Goal: Obtain resource: Download file/media

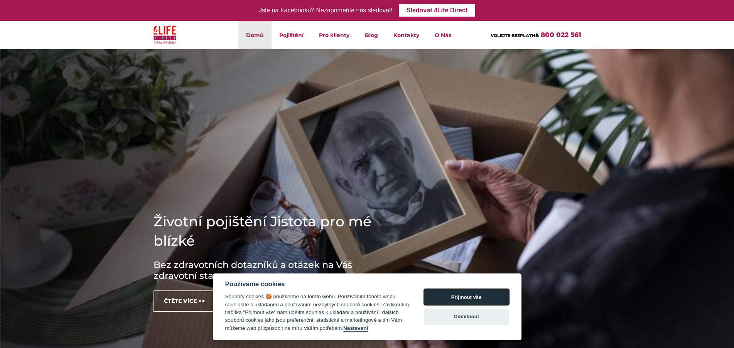
click at [453, 298] on button "Přijmout vše" at bounding box center [466, 297] width 85 height 16
checkbox input "true"
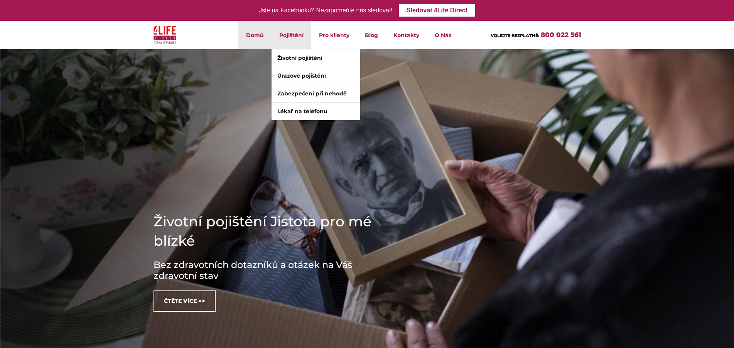
click at [294, 34] on li "Pojištění Životní pojištění Úrazové pojištění Zabezpečení při nehodě Lékař na t…" at bounding box center [292, 35] width 40 height 28
click at [295, 55] on link "Životní pojištění" at bounding box center [316, 57] width 89 height 17
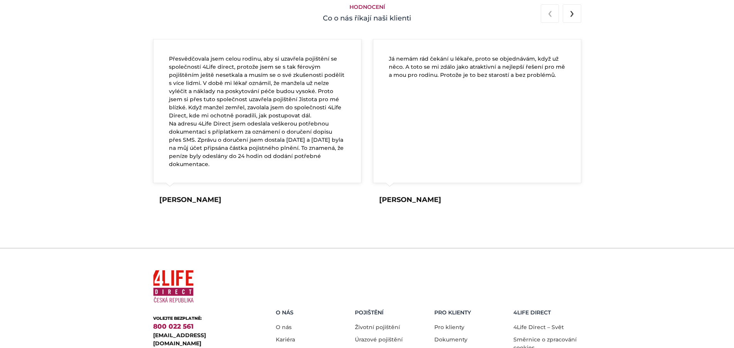
scroll to position [1473, 0]
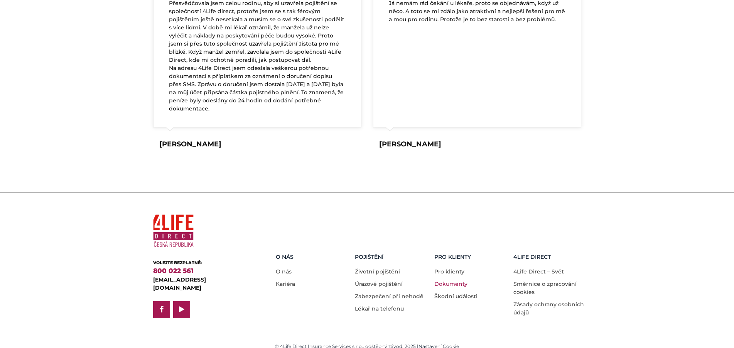
click at [442, 280] on link "Dokumenty" at bounding box center [451, 283] width 33 height 7
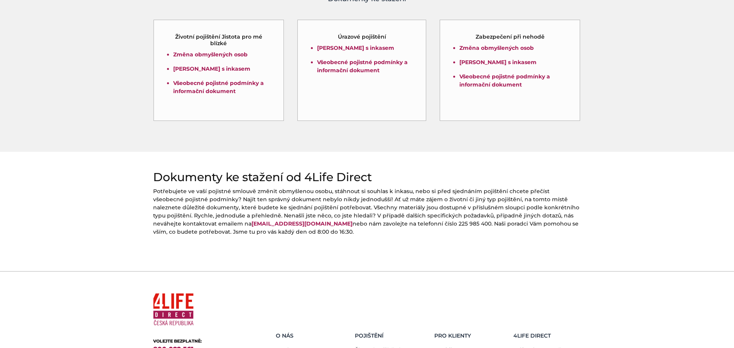
scroll to position [201, 0]
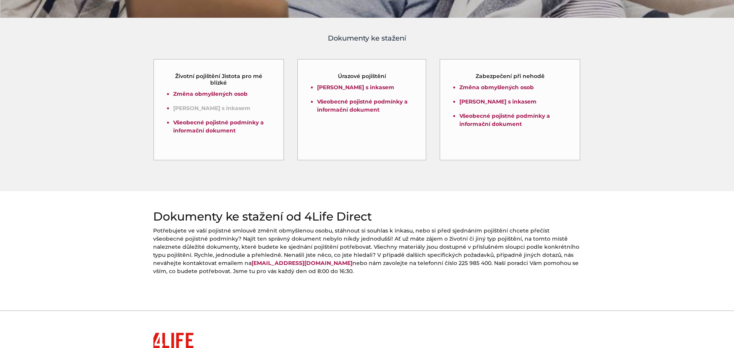
click at [188, 108] on link "Souhlas s inkasem" at bounding box center [211, 108] width 77 height 7
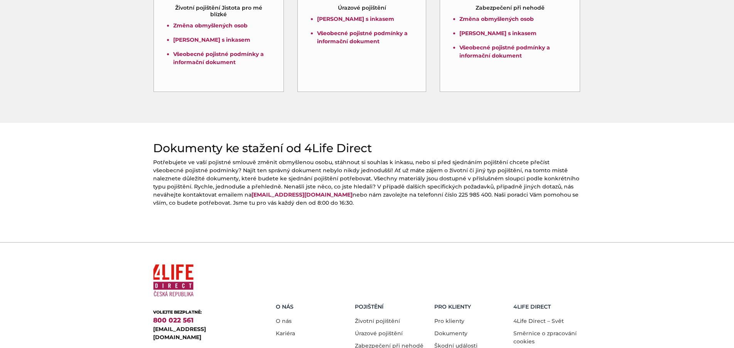
scroll to position [319, 0]
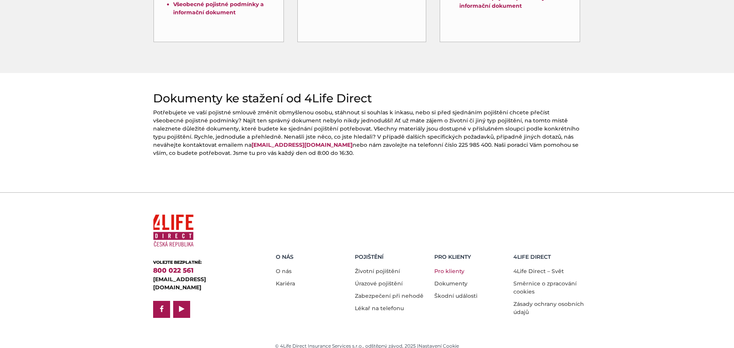
click at [452, 267] on link "Pro klienty" at bounding box center [450, 270] width 30 height 7
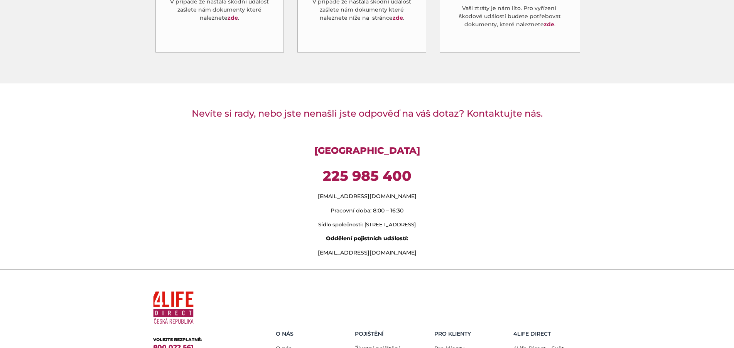
scroll to position [626, 0]
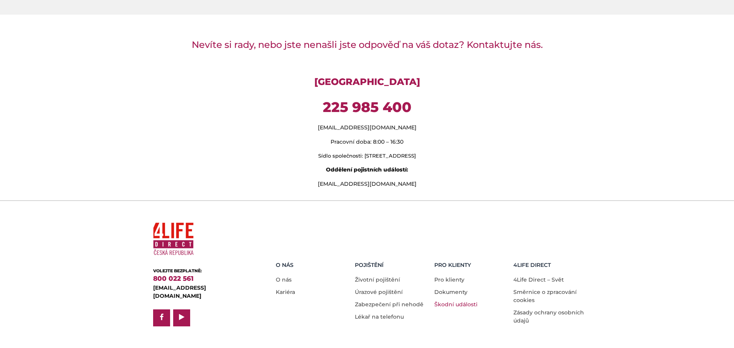
click at [453, 301] on link "Škodní události" at bounding box center [456, 304] width 43 height 7
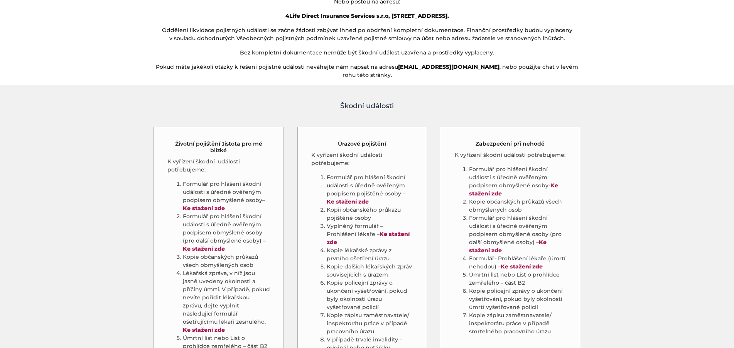
scroll to position [315, 0]
click at [217, 205] on strong "Ke stažení zde" at bounding box center [204, 208] width 42 height 7
click at [209, 246] on strong "Ke stažení zde" at bounding box center [204, 249] width 42 height 7
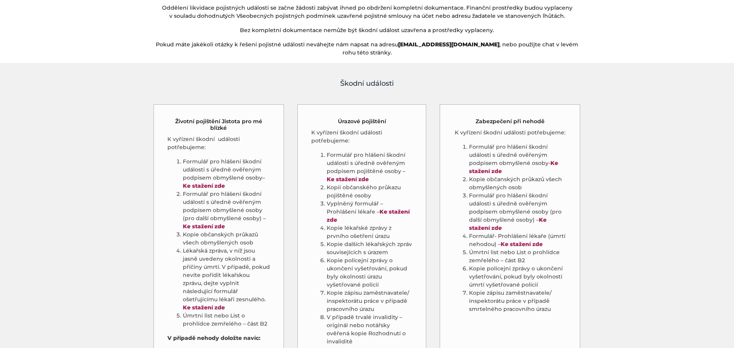
scroll to position [354, 0]
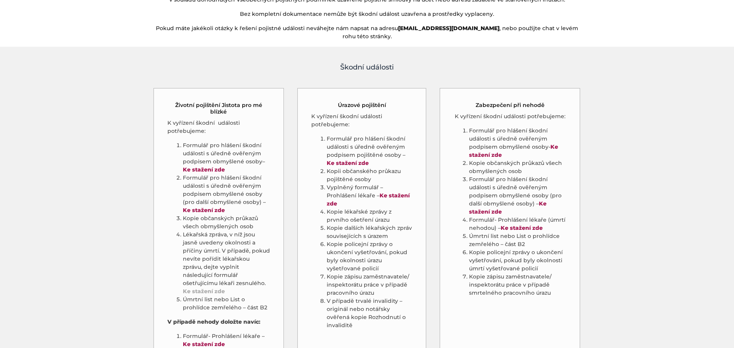
click at [210, 287] on link "Ke stažení zde" at bounding box center [204, 290] width 42 height 7
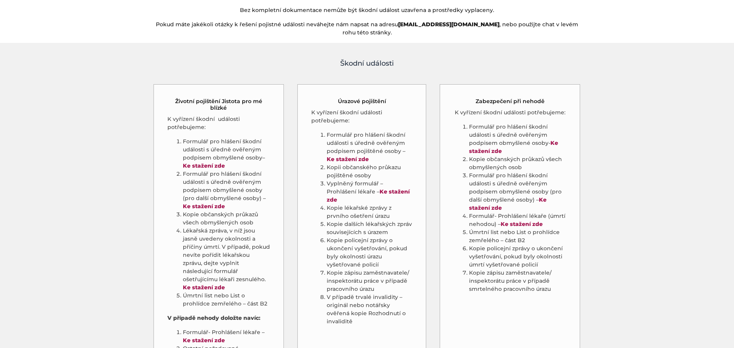
scroll to position [472, 0]
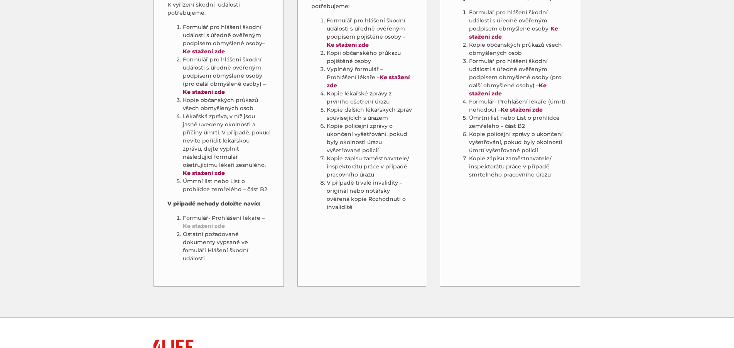
click at [205, 222] on strong "Ke stažení zde" at bounding box center [204, 225] width 42 height 7
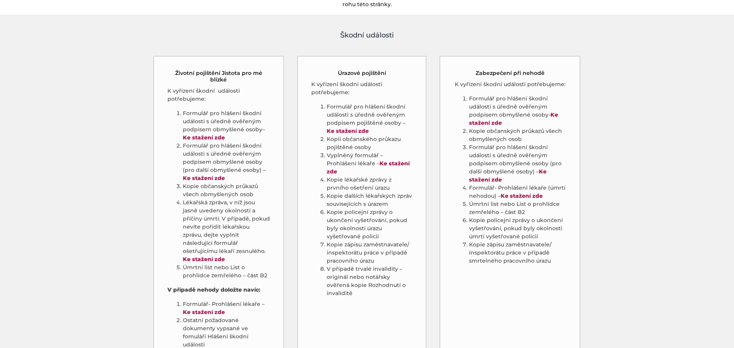
scroll to position [315, 0]
